Goal: Information Seeking & Learning: Learn about a topic

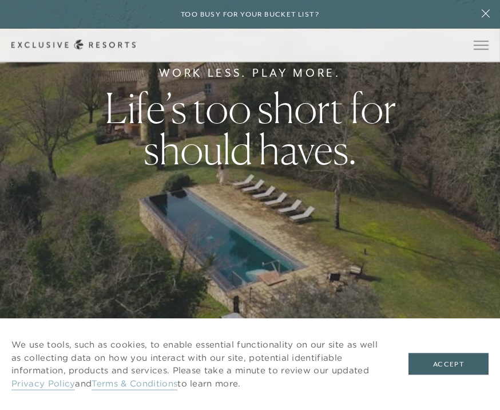
scroll to position [104, 0]
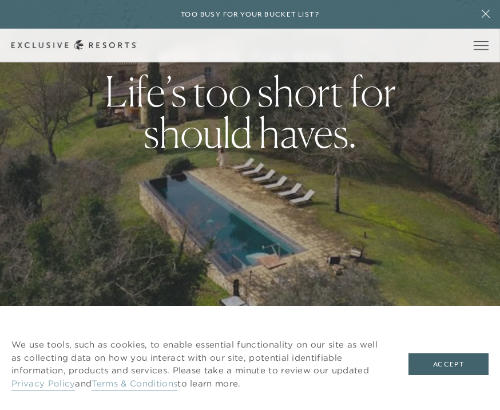
click at [457, 375] on button "Accept" at bounding box center [449, 364] width 80 height 22
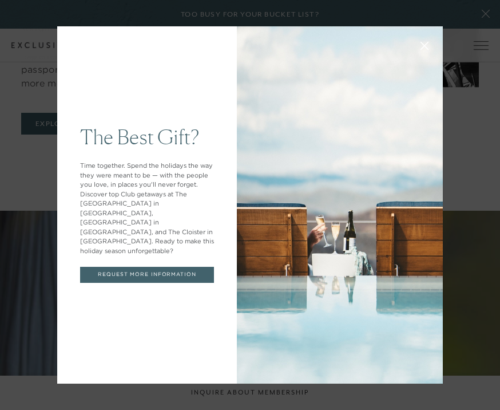
scroll to position [570, 0]
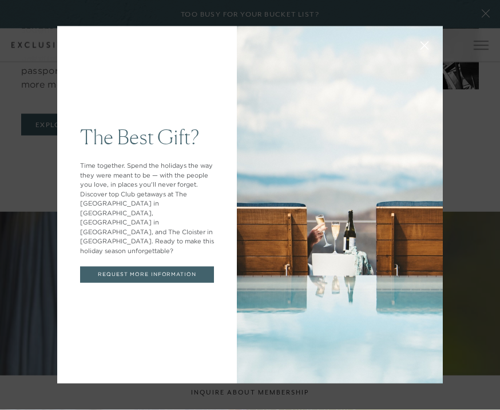
click at [38, 330] on div "The Best Gift? Time together. Spend the holidays the way they were meant to be …" at bounding box center [250, 205] width 500 height 410
click at [493, 15] on div "The Best Gift? Time together. Spend the holidays the way they were meant to be …" at bounding box center [250, 205] width 500 height 410
click at [484, 12] on div "The Best Gift? Time together. Spend the holidays the way they were meant to be …" at bounding box center [250, 205] width 500 height 410
click at [493, 19] on div "The Best Gift? Time together. Spend the holidays the way they were meant to be …" at bounding box center [250, 205] width 500 height 410
click at [484, 21] on div "The Best Gift? Time together. Spend the holidays the way they were meant to be …" at bounding box center [250, 205] width 500 height 410
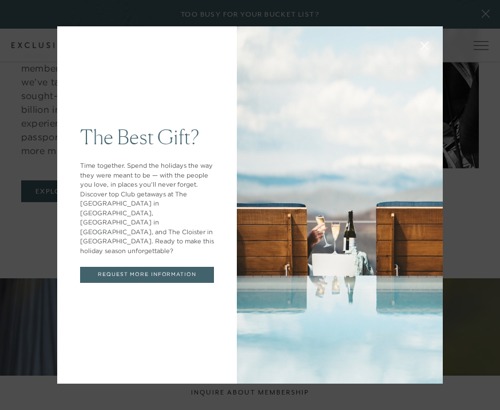
scroll to position [501, 0]
click at [113, 10] on div "The Best Gift? Time together. Spend the holidays the way they were meant to be …" at bounding box center [250, 205] width 500 height 410
click at [78, 40] on div "The Best Gift? Time together. Spend the holidays the way they were meant to be …" at bounding box center [147, 204] width 180 height 357
click at [30, 73] on div "The Best Gift? Time together. Spend the holidays the way they were meant to be …" at bounding box center [250, 205] width 500 height 410
click at [174, 267] on link "REQUEST MORE INFORMATION" at bounding box center [147, 275] width 134 height 16
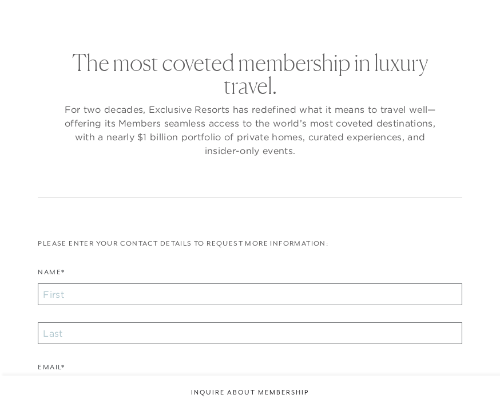
checkbox input "false"
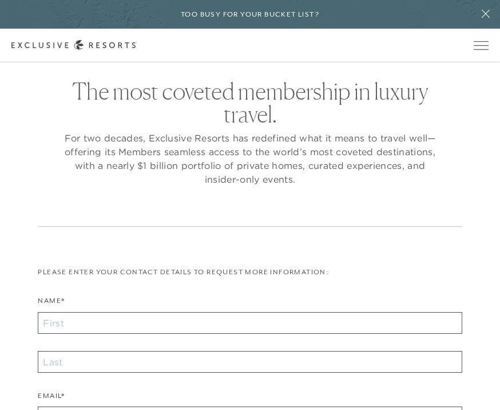
click at [485, 14] on icon at bounding box center [486, 14] width 8 height 8
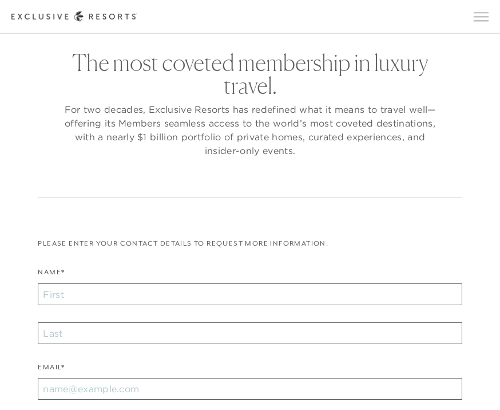
click at [480, 16] on span "Open navigation" at bounding box center [481, 17] width 15 height 8
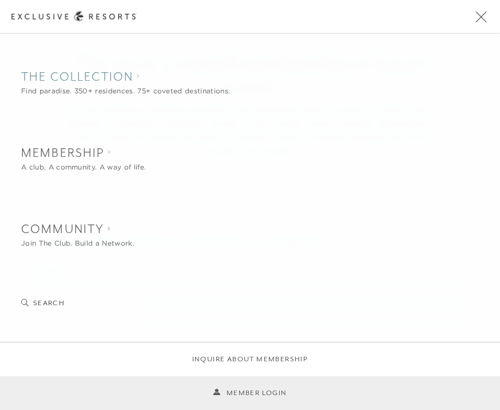
click at [129, 85] on collection "The Collection" at bounding box center [125, 77] width 209 height 17
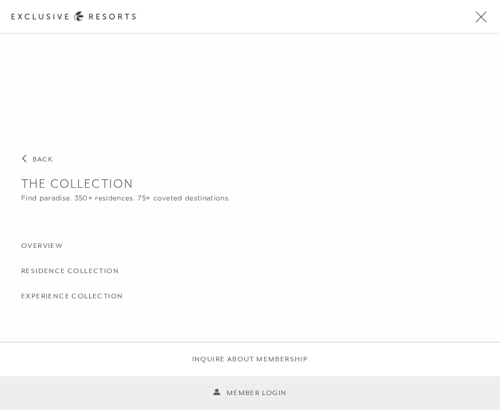
click at [49, 248] on h3 "Overview" at bounding box center [42, 246] width 42 height 11
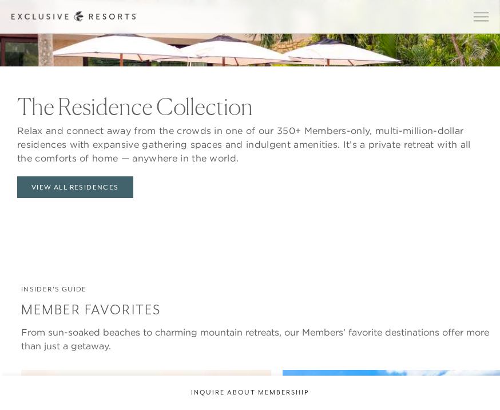
scroll to position [1210, 0]
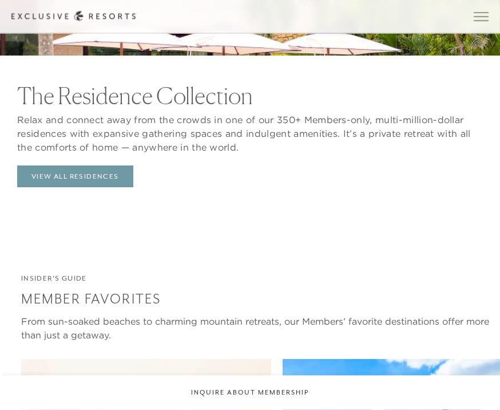
click at [91, 188] on link "View All Residences" at bounding box center [75, 177] width 116 height 22
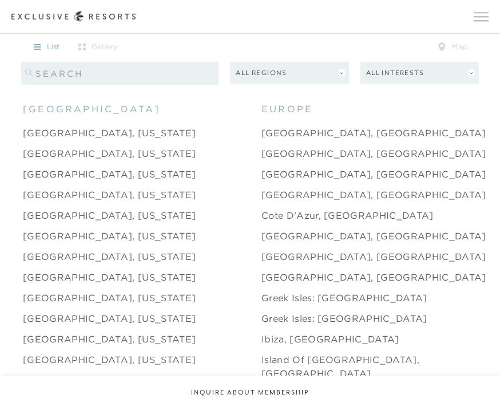
scroll to position [989, 0]
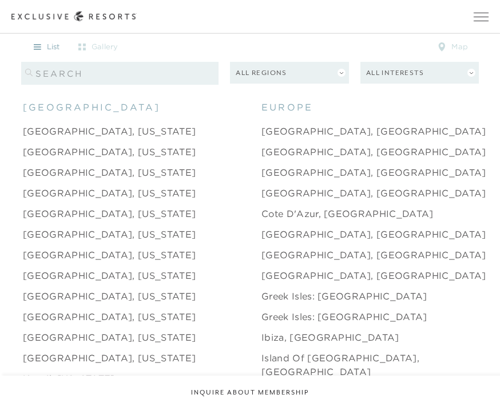
click at [110, 179] on link "[GEOGRAPHIC_DATA], [US_STATE]" at bounding box center [109, 172] width 173 height 14
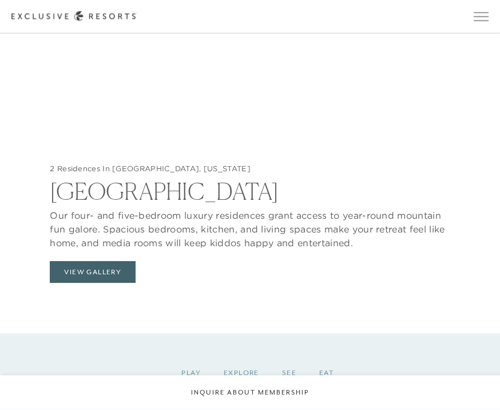
scroll to position [1017, 0]
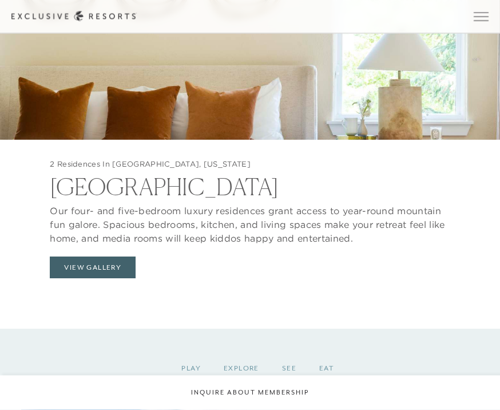
click at [116, 279] on button "View Gallery" at bounding box center [93, 268] width 86 height 22
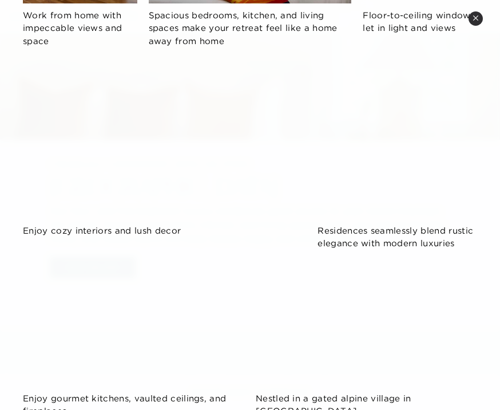
scroll to position [682, 0]
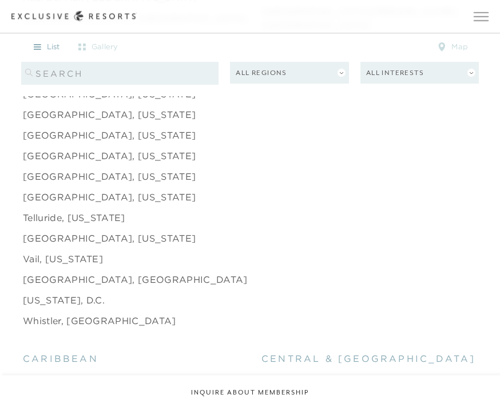
scroll to position [1703, 0]
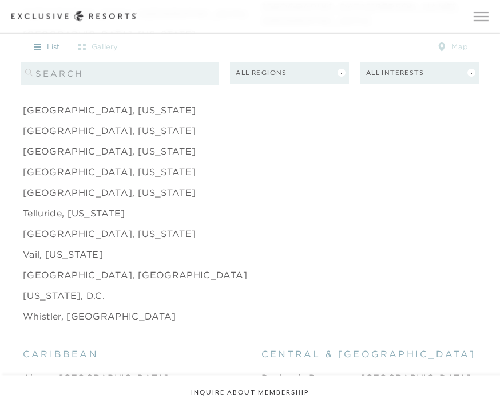
click at [45, 279] on link "[GEOGRAPHIC_DATA], [GEOGRAPHIC_DATA]" at bounding box center [135, 275] width 225 height 14
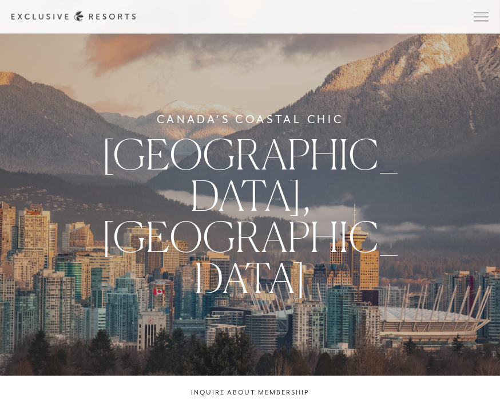
scroll to position [1704, 0]
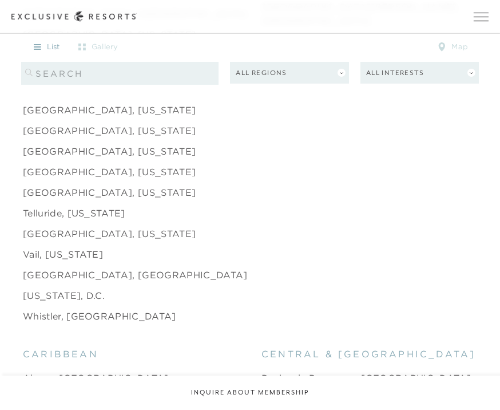
click at [34, 261] on link "Vail, [US_STATE]" at bounding box center [63, 254] width 80 height 14
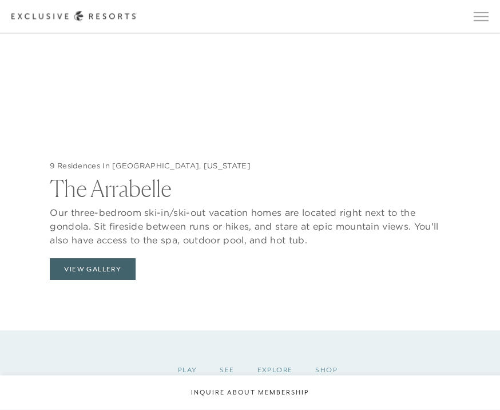
scroll to position [1018, 0]
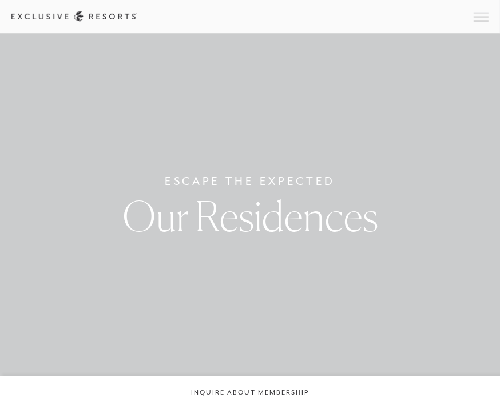
click at [476, 18] on span "Open navigation" at bounding box center [481, 17] width 15 height 8
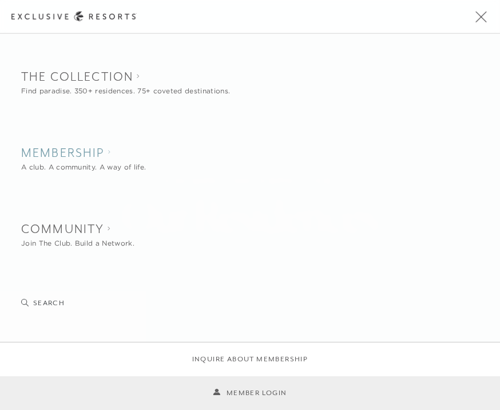
click at [94, 159] on h2 "Membership" at bounding box center [83, 153] width 125 height 17
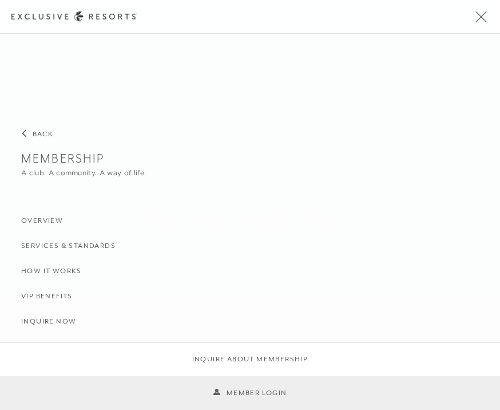
click at [54, 219] on h3 "Overview" at bounding box center [42, 221] width 42 height 11
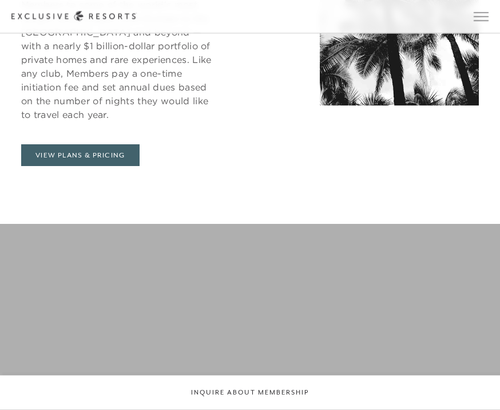
scroll to position [537, 0]
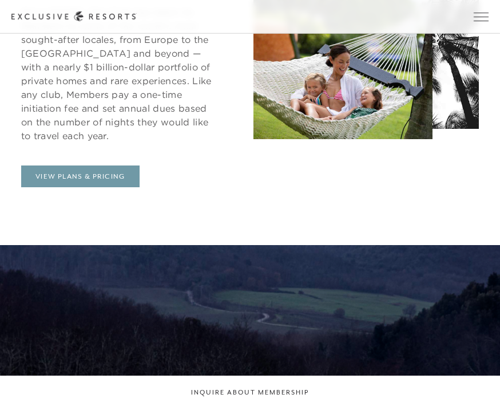
click at [103, 187] on link "View Plans & Pricing" at bounding box center [80, 176] width 118 height 22
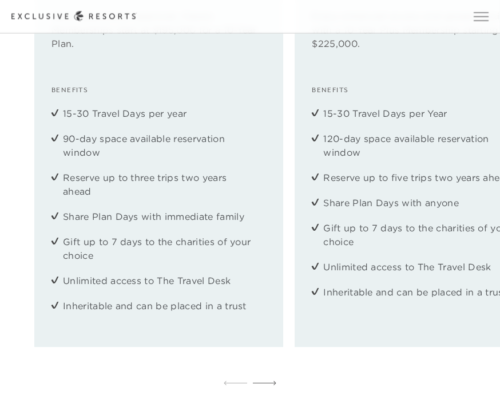
scroll to position [1372, 0]
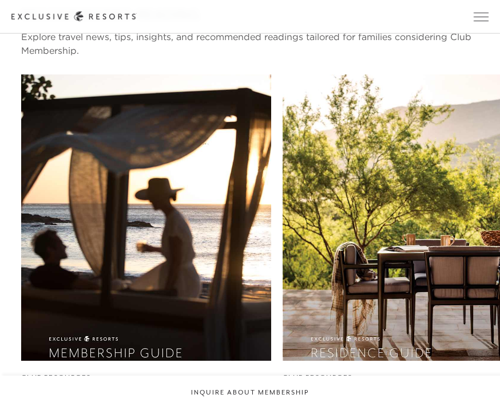
scroll to position [3367, 0]
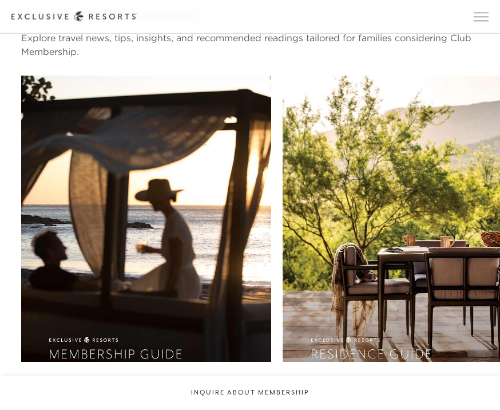
click at [480, 17] on span "Open navigation" at bounding box center [481, 17] width 15 height 8
